Goal: Transaction & Acquisition: Book appointment/travel/reservation

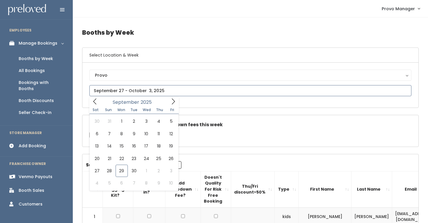
click at [103, 91] on input "text" at bounding box center [250, 90] width 322 height 11
type input "September 27 to October 3"
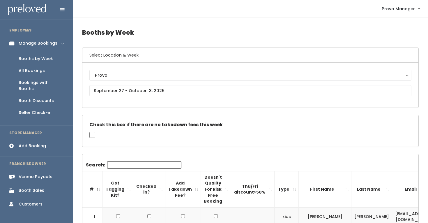
click at [122, 163] on input "Search:" at bounding box center [144, 165] width 74 height 8
type input "j"
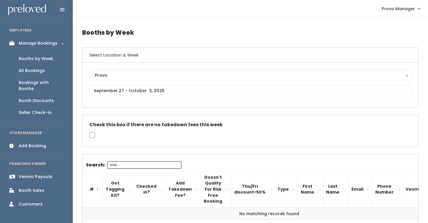
type input "m"
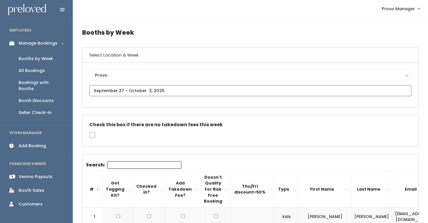
click at [129, 90] on input "text" at bounding box center [250, 90] width 322 height 11
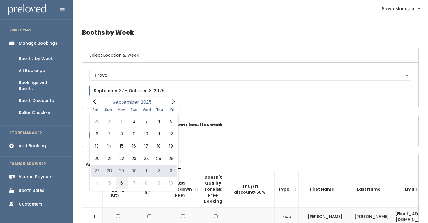
type input "[DATE] to [DATE]"
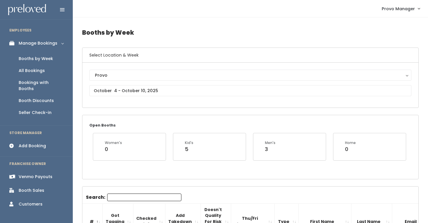
click at [113, 196] on input "Search:" at bounding box center [144, 197] width 74 height 8
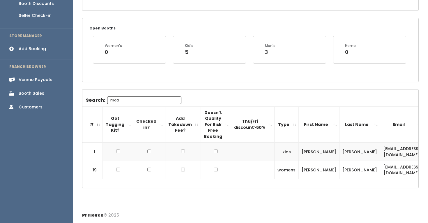
type input "mad"
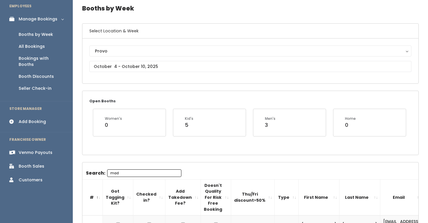
scroll to position [0, 0]
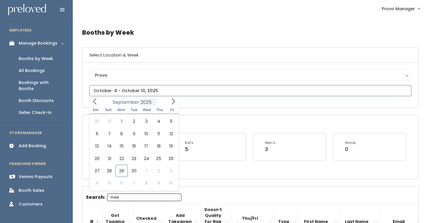
click at [140, 95] on body "EMPLOYEES Manage Bookings Booths by Week All Bookings Bookings with Booths Boot…" at bounding box center [214, 160] width 428 height 320
type input "September 27 to October 3"
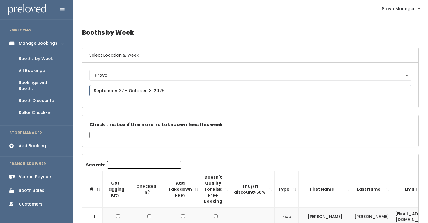
click at [145, 88] on input "text" at bounding box center [250, 90] width 322 height 11
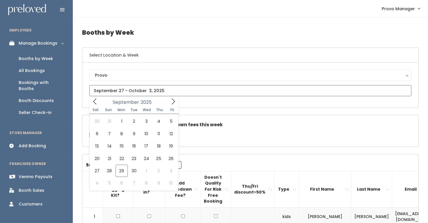
click at [173, 98] on icon at bounding box center [173, 101] width 6 height 6
type input "October 25 to October 31"
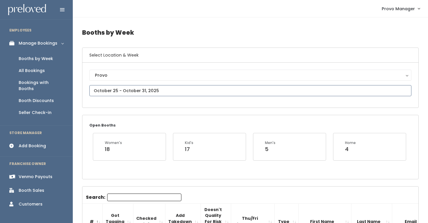
click at [131, 89] on input "text" at bounding box center [250, 90] width 322 height 11
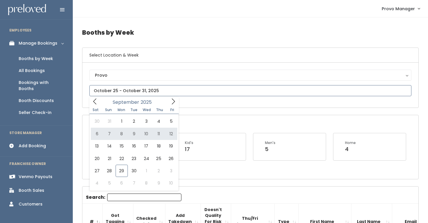
click at [175, 98] on span at bounding box center [173, 101] width 11 height 9
type input "[DATE] to [DATE]"
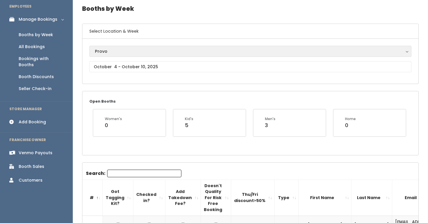
scroll to position [38, 0]
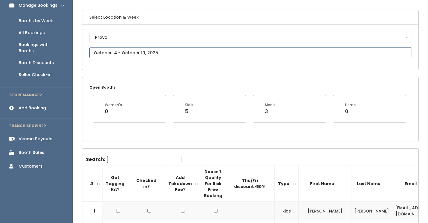
click at [114, 50] on input "text" at bounding box center [250, 52] width 322 height 11
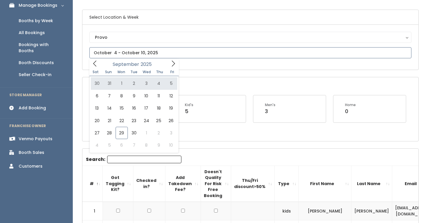
click at [168, 65] on span at bounding box center [173, 63] width 11 height 9
click at [94, 65] on icon at bounding box center [94, 64] width 3 height 6
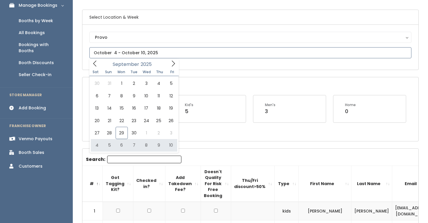
type input "October 4 to October 10"
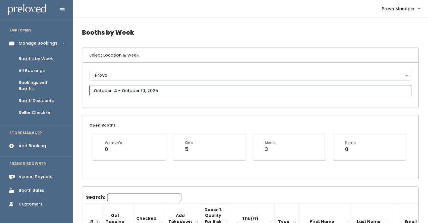
click at [113, 92] on input "text" at bounding box center [250, 90] width 322 height 11
click at [122, 200] on input "Search:" at bounding box center [144, 197] width 74 height 8
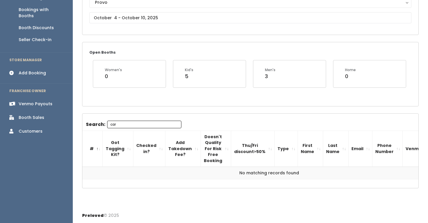
scroll to position [73, 0]
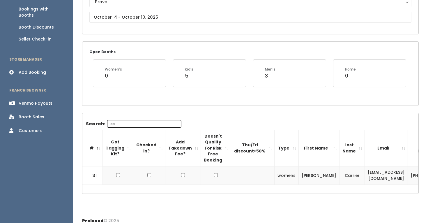
type input "c"
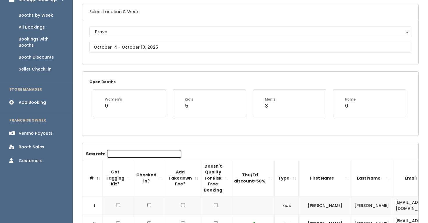
scroll to position [41, 0]
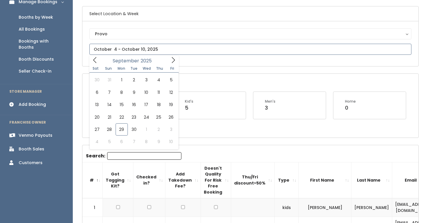
click at [146, 49] on input "text" at bounding box center [250, 49] width 322 height 11
type input "October 4 to October 10"
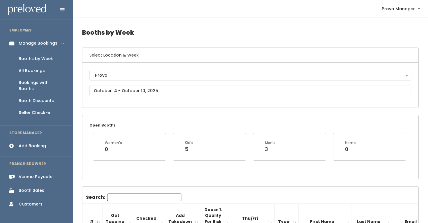
click at [115, 198] on input "Search:" at bounding box center [144, 197] width 74 height 8
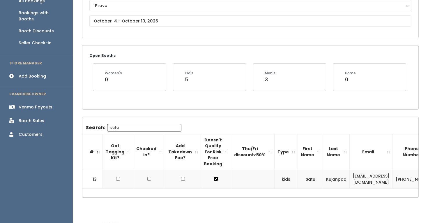
scroll to position [79, 0]
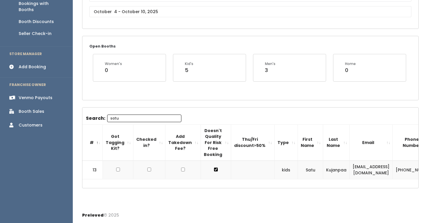
type input "satu"
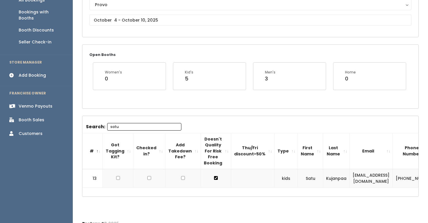
scroll to position [69, 0]
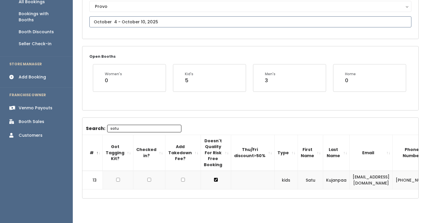
click at [137, 23] on input "text" at bounding box center [250, 21] width 322 height 11
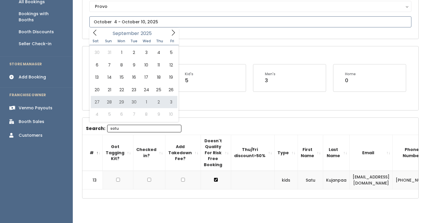
type input "[DATE] to [DATE]"
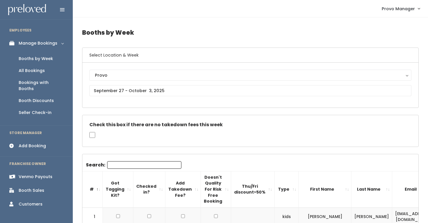
click at [120, 164] on input "Search:" at bounding box center [144, 165] width 74 height 8
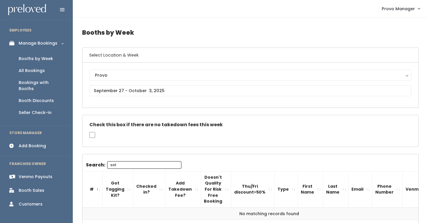
type input "sat"
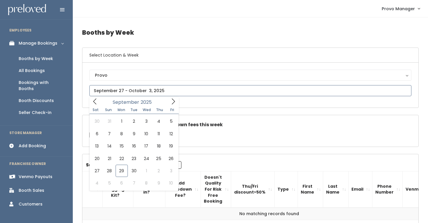
click at [127, 89] on input "text" at bounding box center [250, 90] width 322 height 11
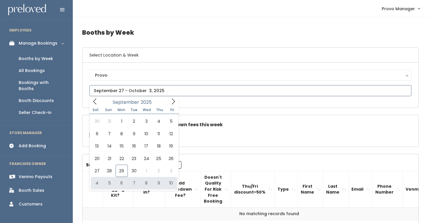
type input "October 4 to October 10"
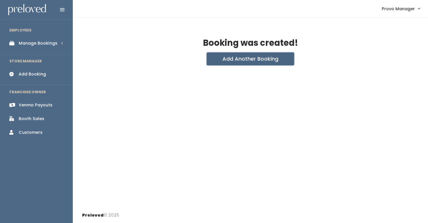
click at [243, 59] on button "Add Another Booking" at bounding box center [250, 58] width 87 height 13
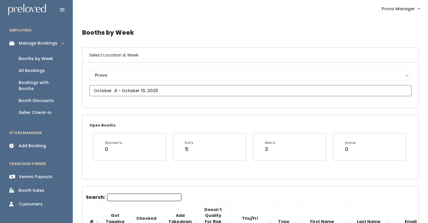
click at [128, 91] on input "text" at bounding box center [250, 90] width 322 height 11
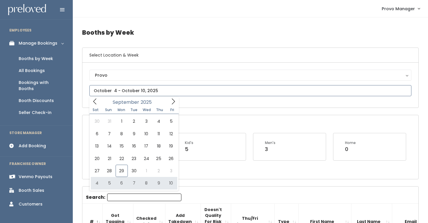
type input "[DATE] to [DATE]"
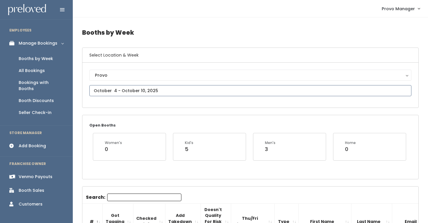
click at [159, 92] on input "text" at bounding box center [250, 90] width 322 height 11
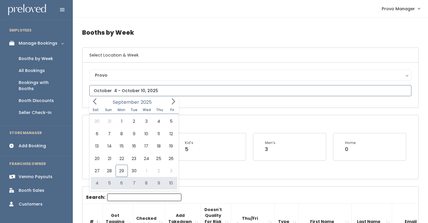
type input "October 4 to October 10"
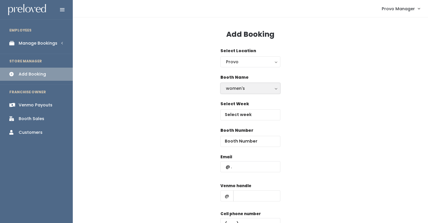
click at [244, 87] on div "women's" at bounding box center [250, 88] width 49 height 6
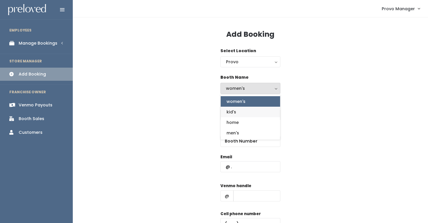
click at [247, 110] on link "kid's" at bounding box center [250, 112] width 59 height 10
select select "kids"
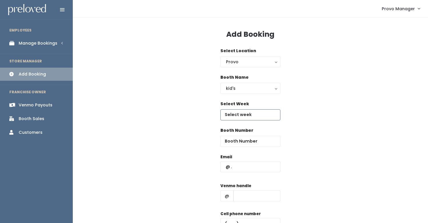
click at [235, 118] on input "text" at bounding box center [251, 114] width 60 height 11
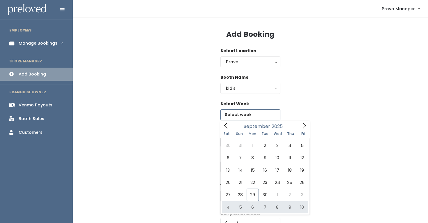
type input "[DATE] to [DATE]"
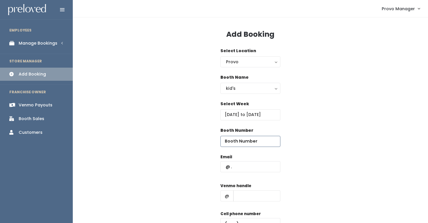
click at [236, 143] on input "number" at bounding box center [251, 141] width 60 height 11
type input "12"
click at [233, 170] on input "text" at bounding box center [251, 166] width 60 height 11
type input "[EMAIL_ADDRESS][DOMAIN_NAME]"
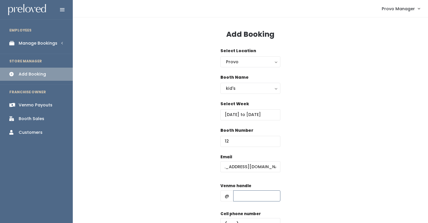
click at [247, 197] on input "text" at bounding box center [256, 195] width 47 height 11
type input "d"
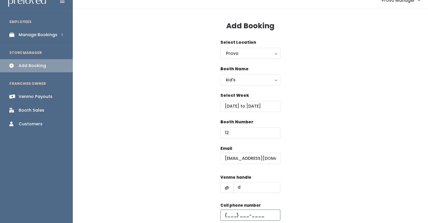
click at [254, 212] on input "text" at bounding box center [251, 215] width 60 height 11
type input "[PHONE_NUMBER]"
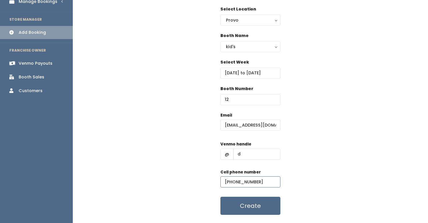
scroll to position [44, 0]
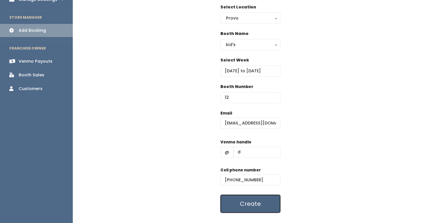
click at [265, 202] on button "Create" at bounding box center [251, 204] width 60 height 18
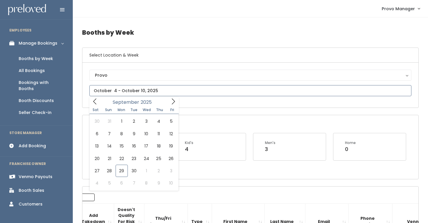
click at [121, 89] on input "text" at bounding box center [250, 90] width 322 height 11
type input "September 27 to October 3"
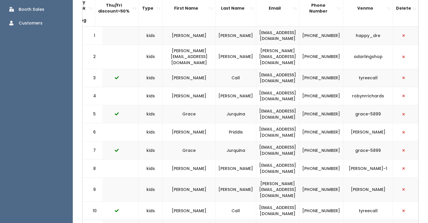
scroll to position [149, 0]
